Goal: Task Accomplishment & Management: Complete application form

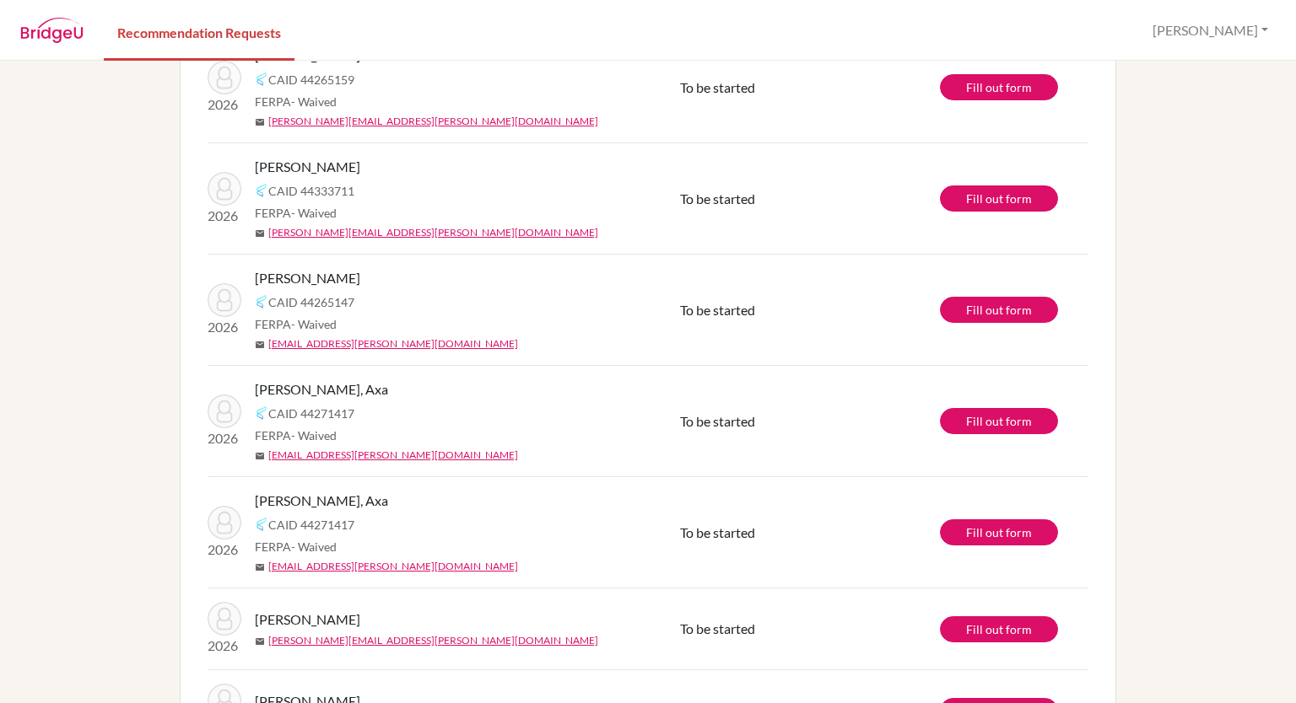
scroll to position [295, 0]
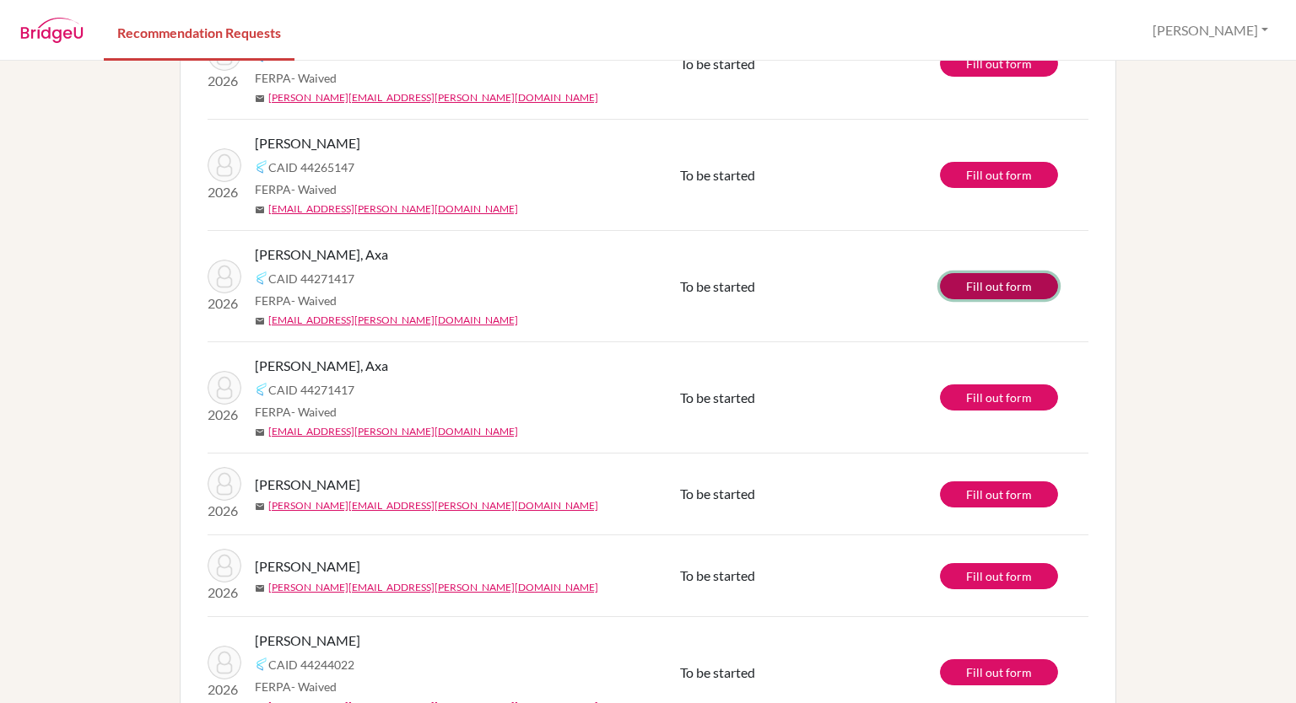
click at [992, 289] on link "Fill out form" at bounding box center [999, 286] width 118 height 26
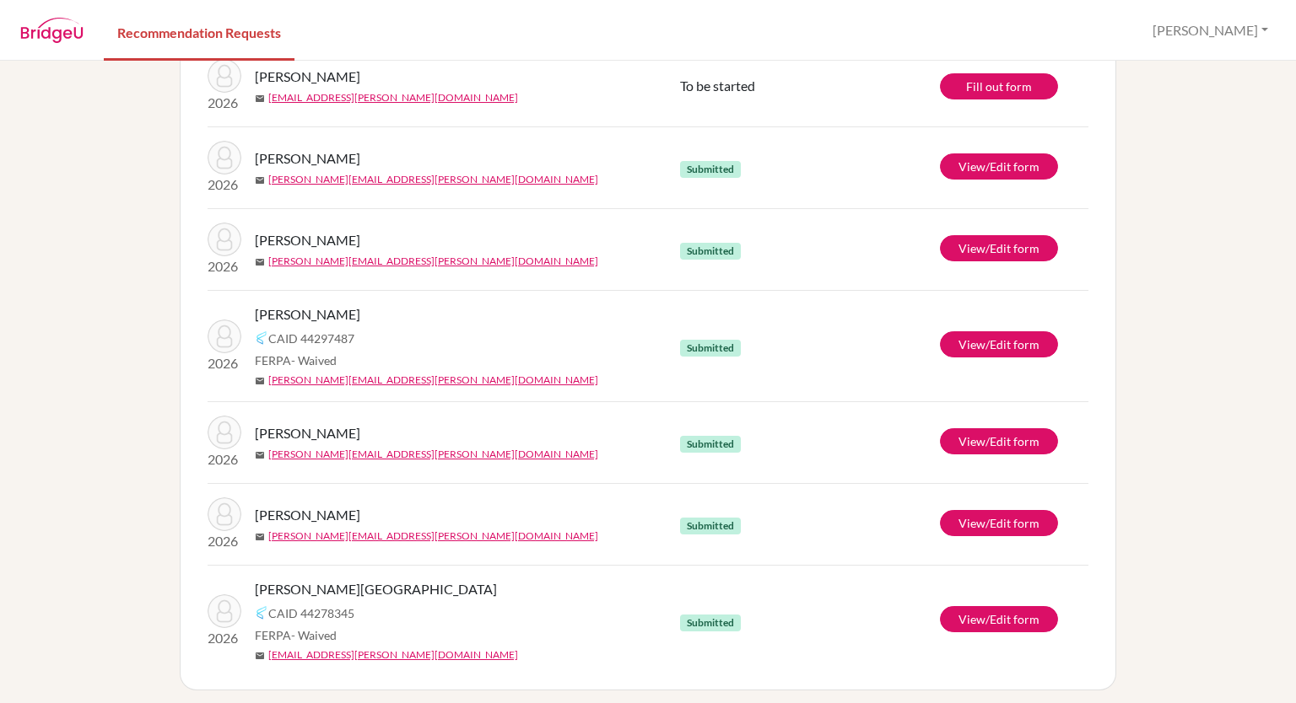
scroll to position [1095, 0]
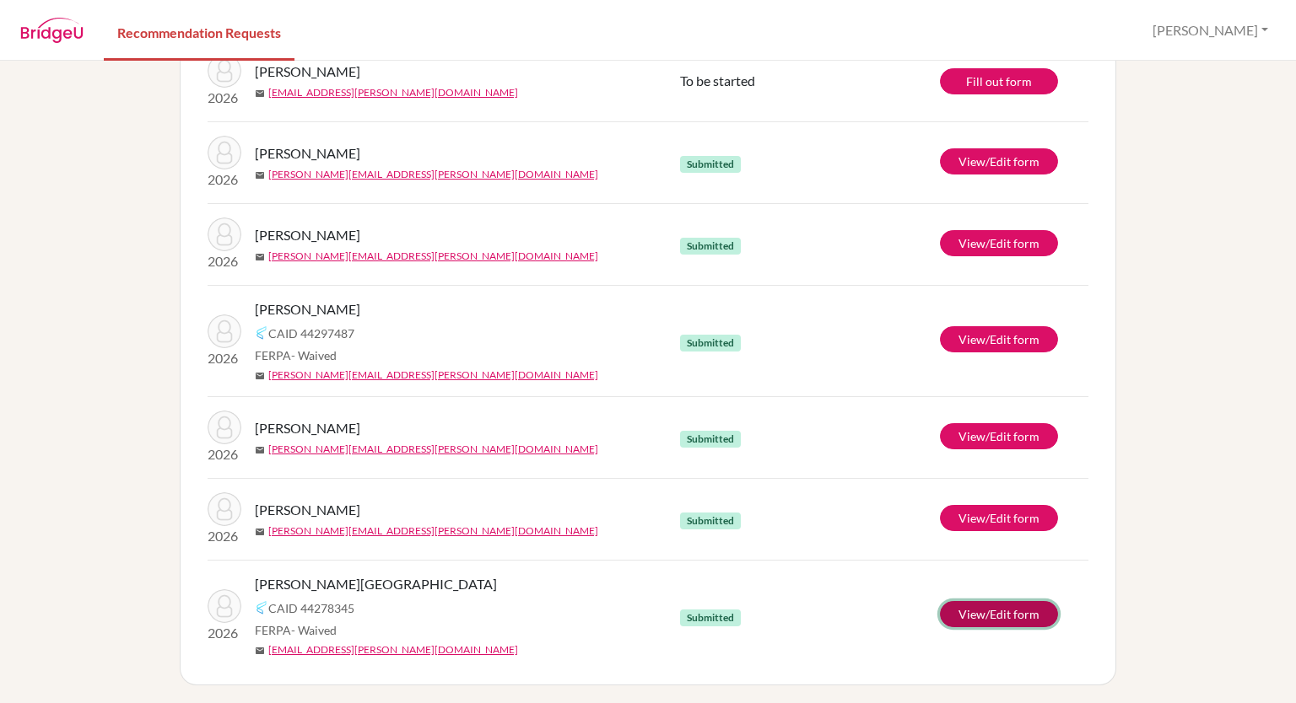
click at [978, 617] on link "View/Edit form" at bounding box center [999, 614] width 118 height 26
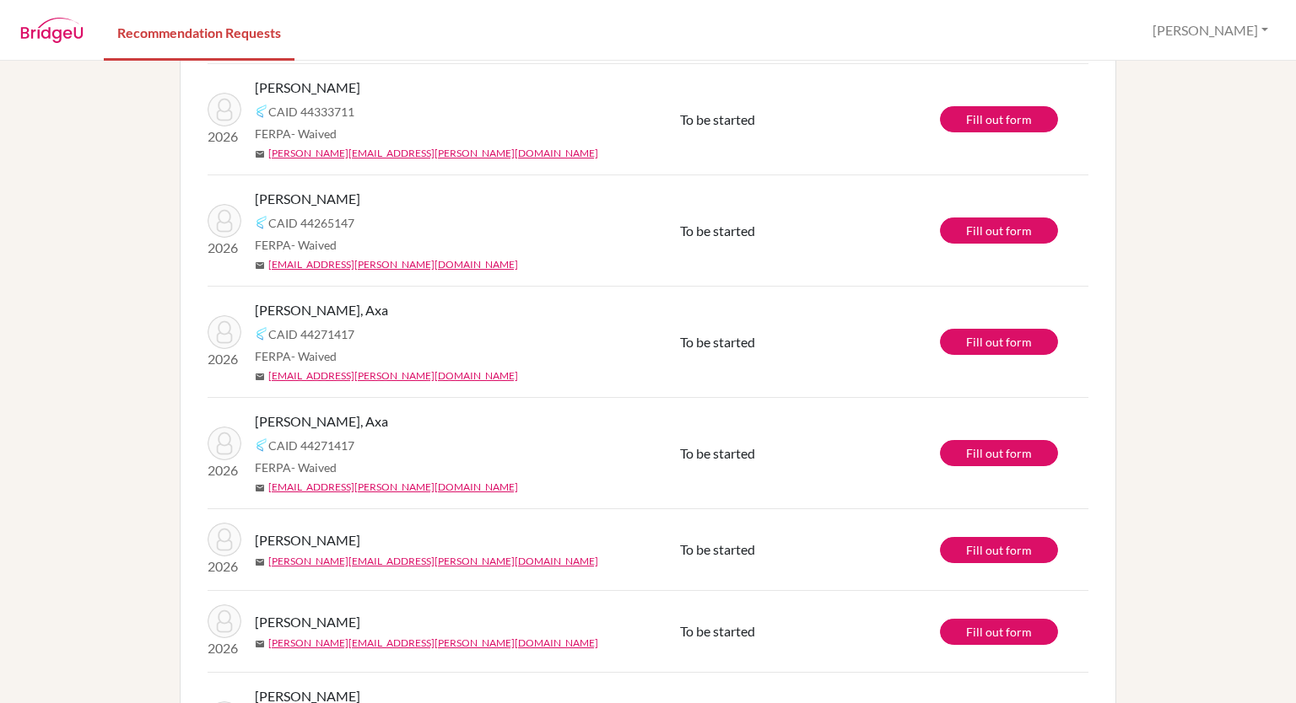
scroll to position [243, 0]
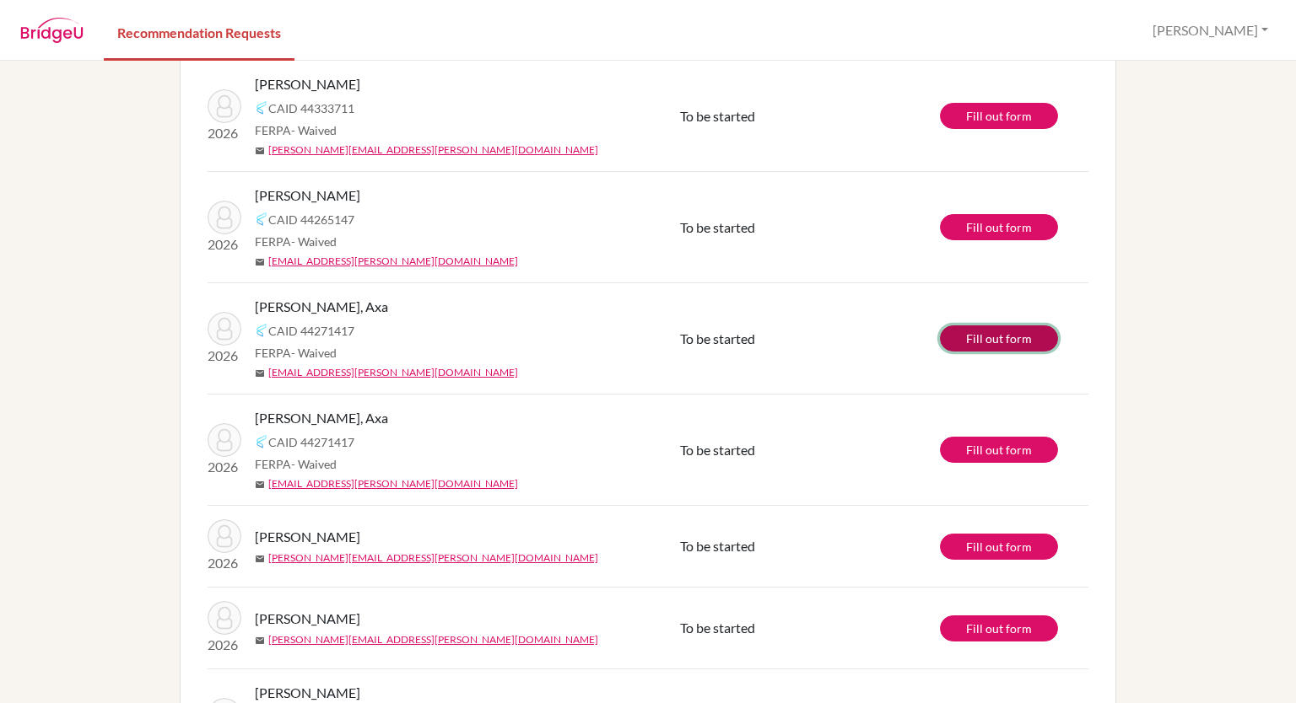
click at [1009, 335] on link "Fill out form" at bounding box center [999, 339] width 118 height 26
click at [1012, 442] on link "Fill out form" at bounding box center [999, 450] width 118 height 26
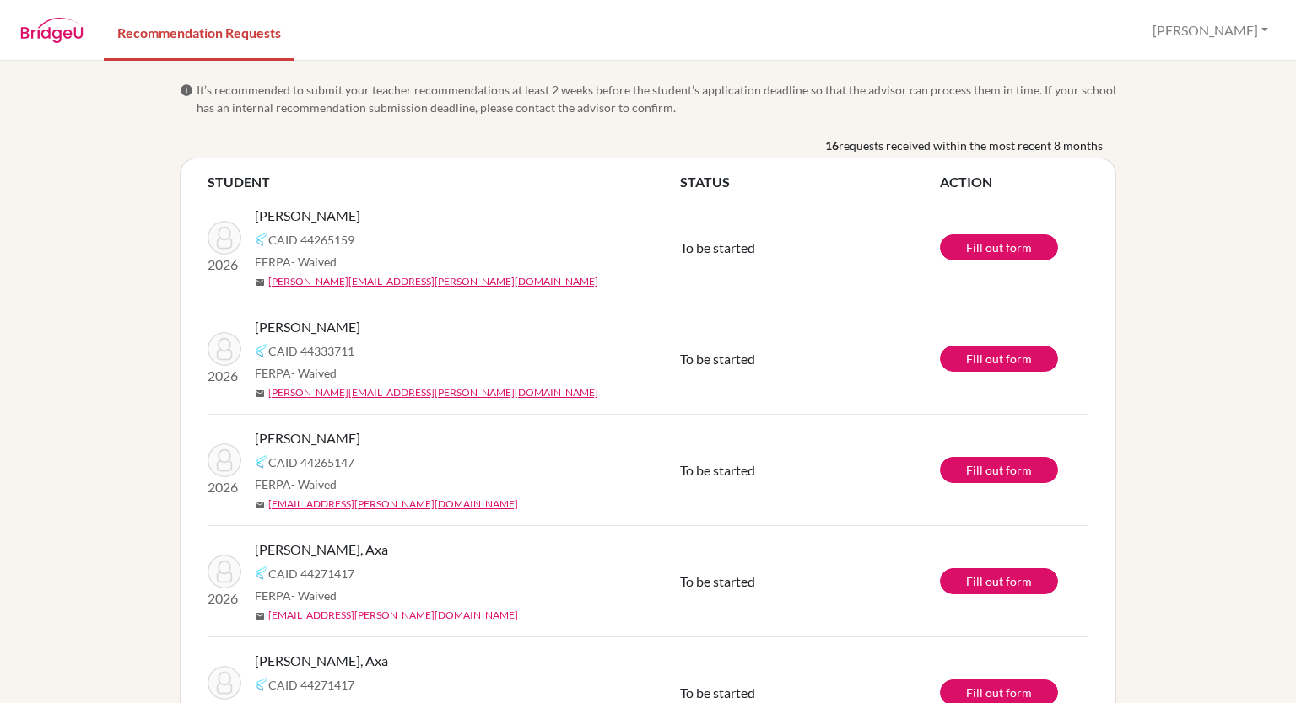
click at [310, 219] on span "[PERSON_NAME]" at bounding box center [307, 216] width 105 height 20
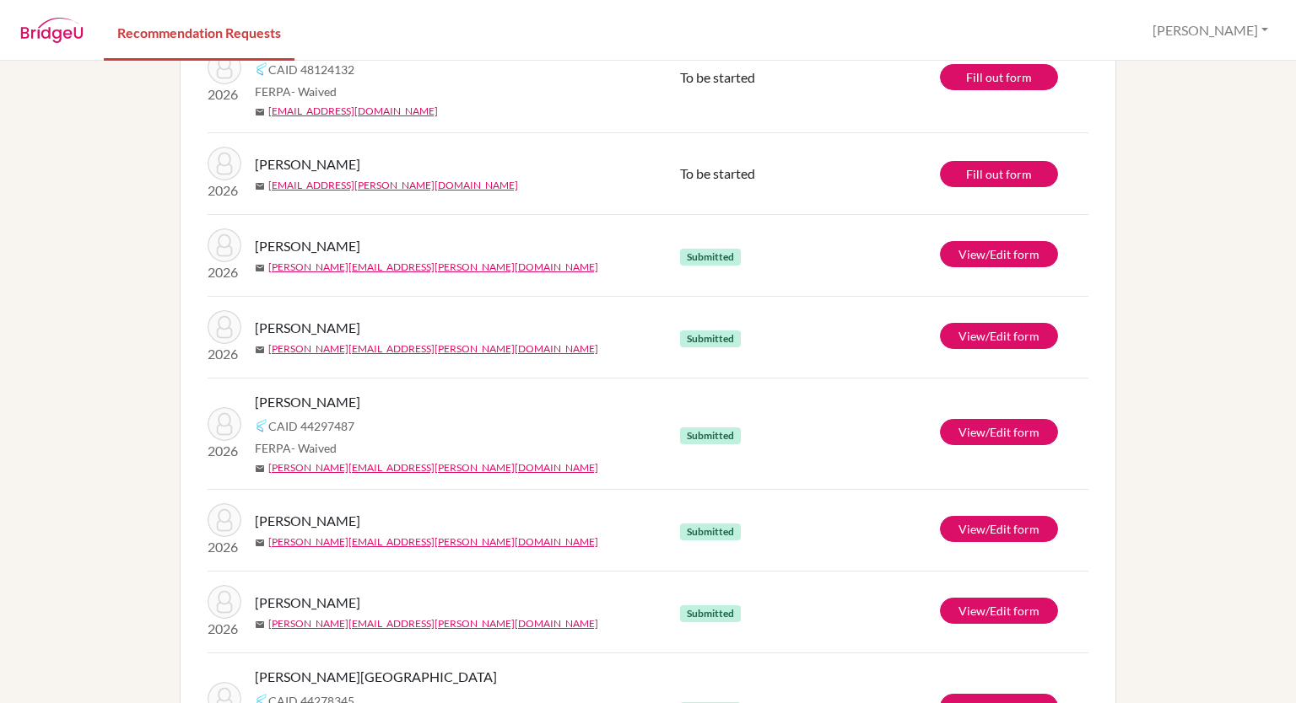
scroll to position [1005, 0]
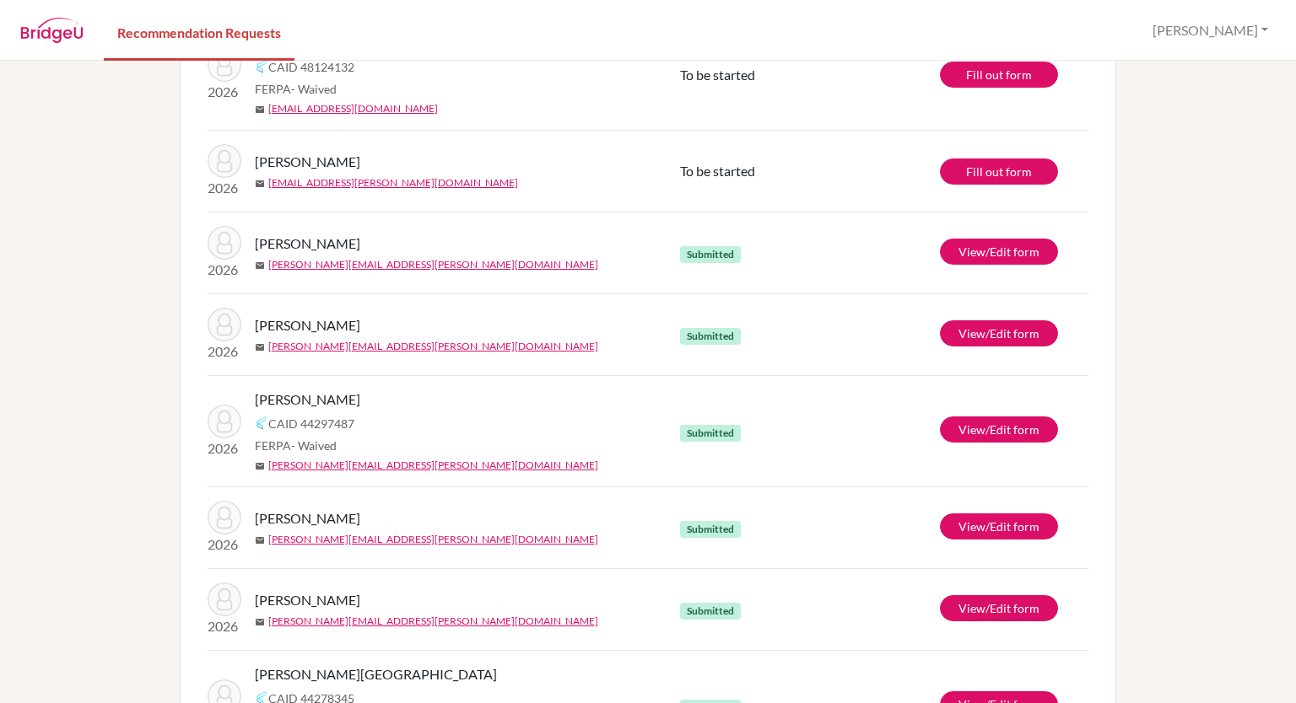
click at [310, 219] on td "2026 Reyes, Jorge mail jorge.reyes@pinares.org" at bounding box center [443, 254] width 472 height 82
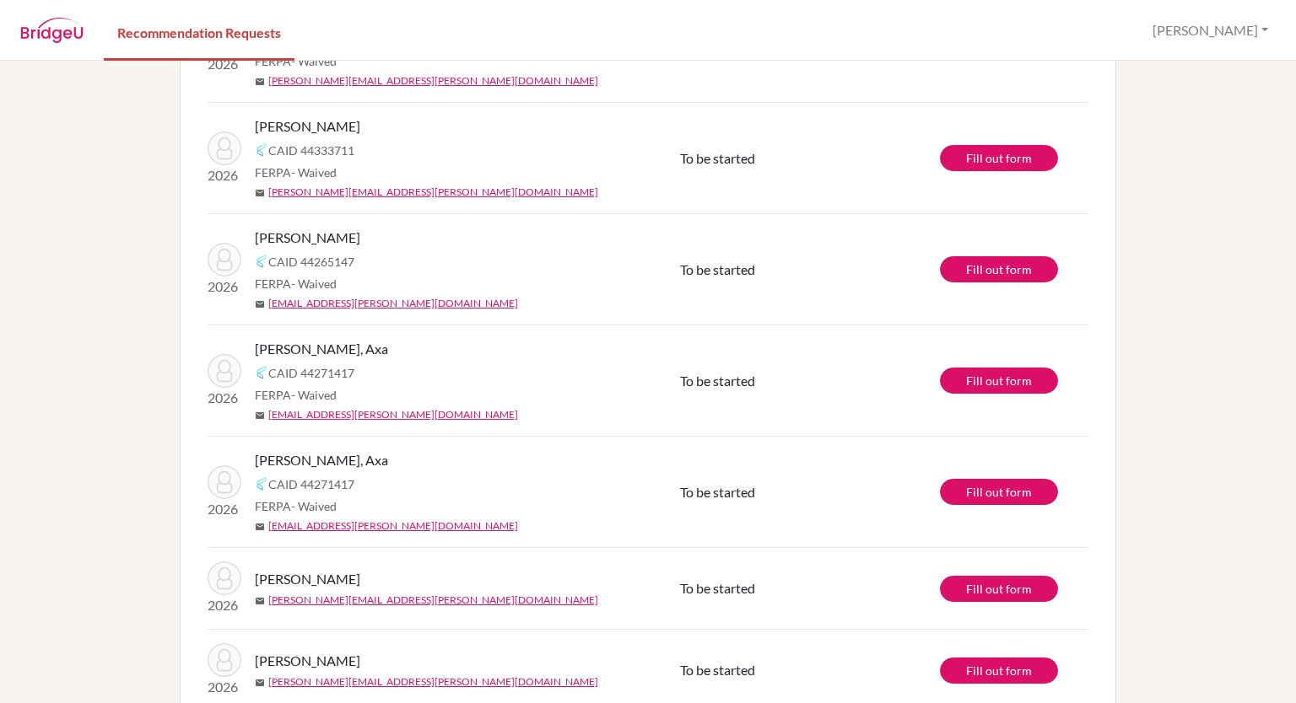
scroll to position [0, 0]
